Goal: Information Seeking & Learning: Learn about a topic

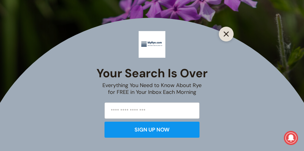
click at [226, 34] on line "Close" at bounding box center [226, 34] width 4 height 4
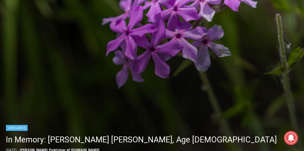
click at [148, 83] on img "Read More In Memory: Barbara Porter Schofield, Age 90" at bounding box center [152, 7] width 304 height 304
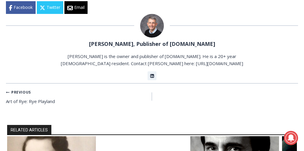
scroll to position [372, 0]
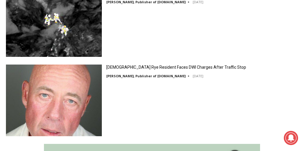
scroll to position [862, 0]
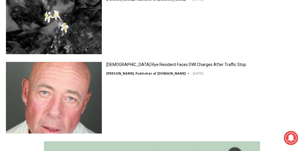
click at [84, 96] on img at bounding box center [54, 98] width 96 height 72
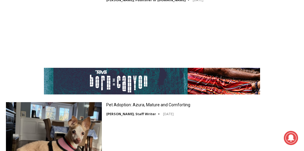
scroll to position [1714, 0]
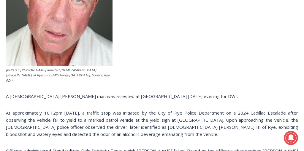
scroll to position [291, 0]
